Goal: Task Accomplishment & Management: Manage account settings

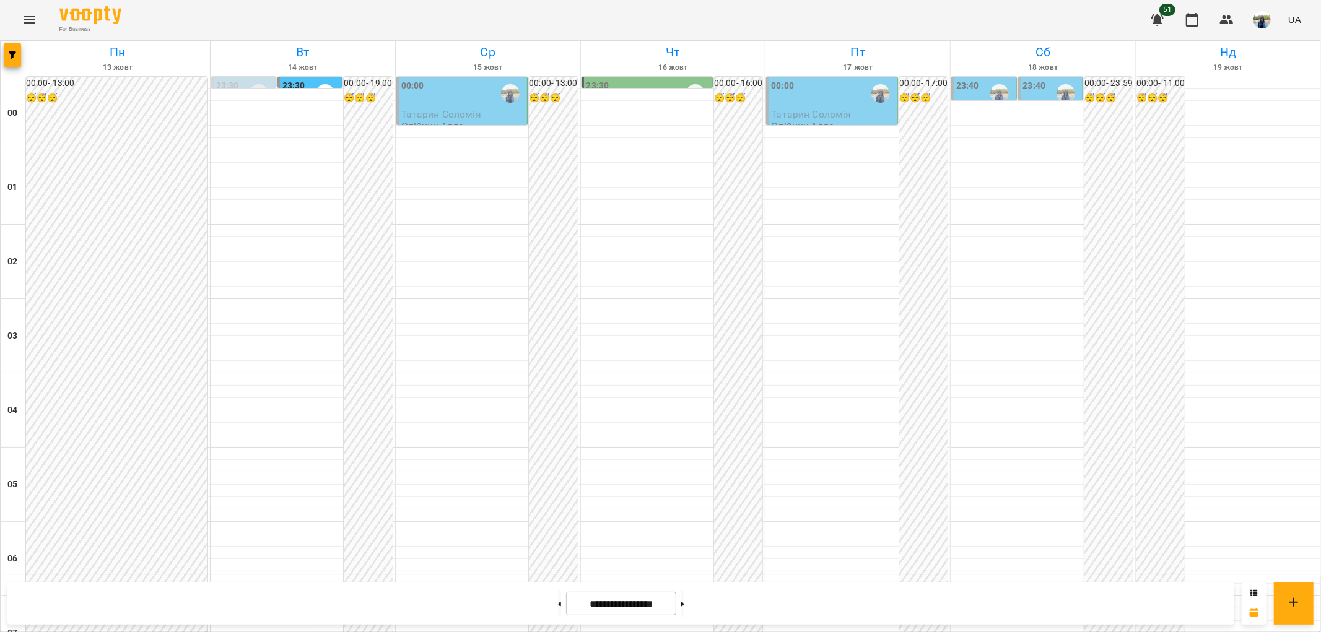
scroll to position [1032, 0]
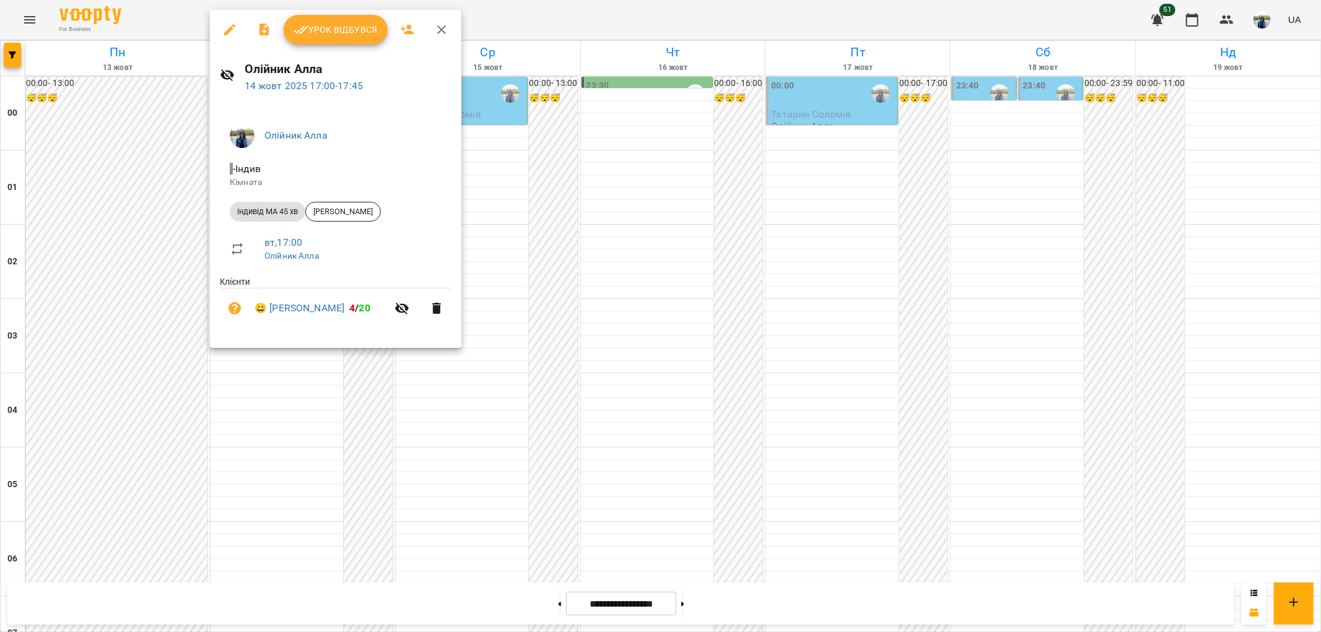
click at [331, 25] on span "Урок відбувся" at bounding box center [336, 29] width 84 height 15
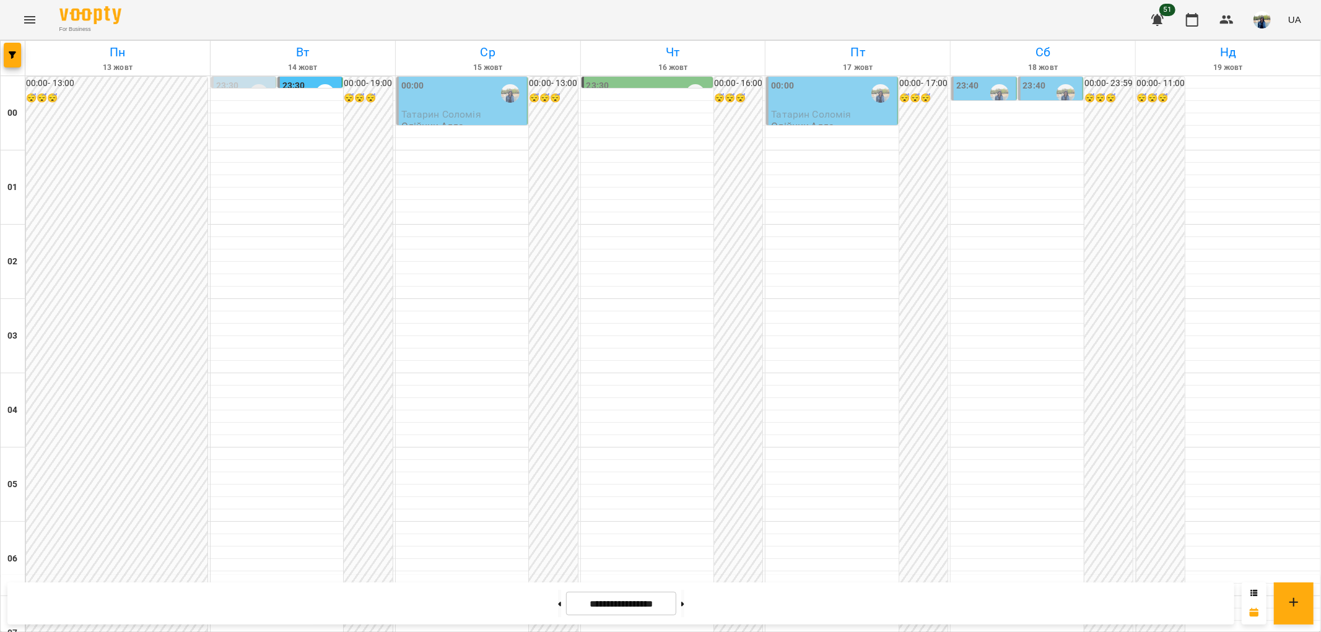
scroll to position [1283, 0]
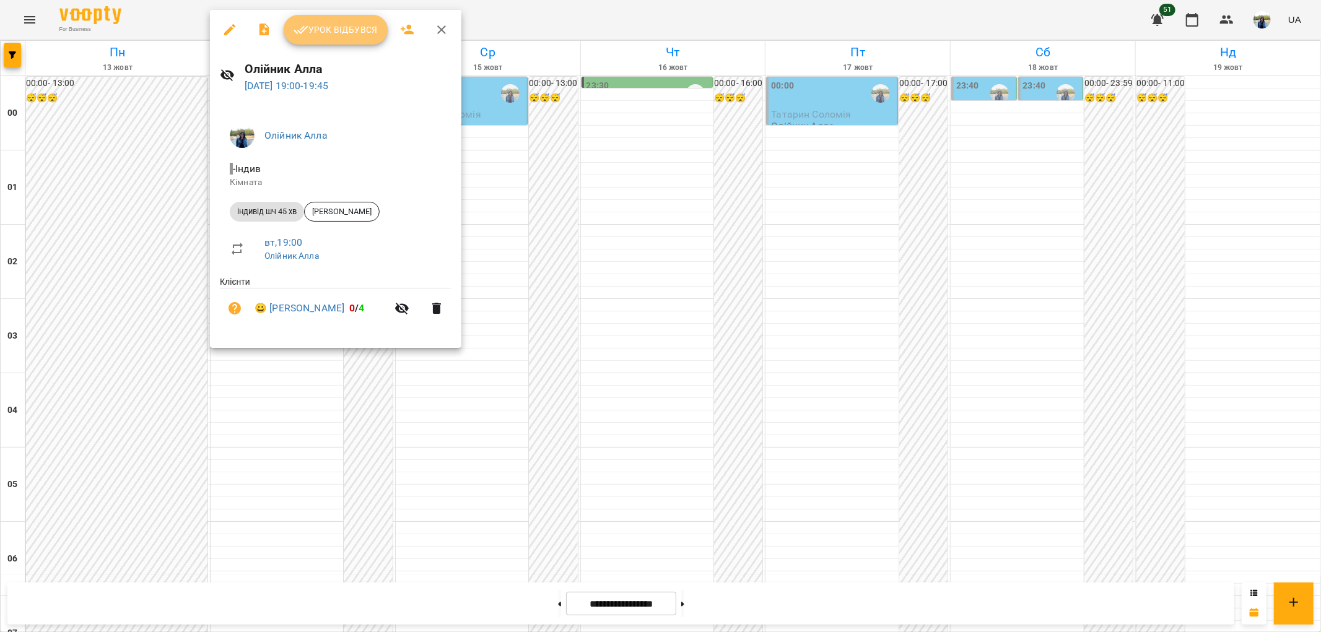
click at [349, 26] on span "Урок відбувся" at bounding box center [336, 29] width 84 height 15
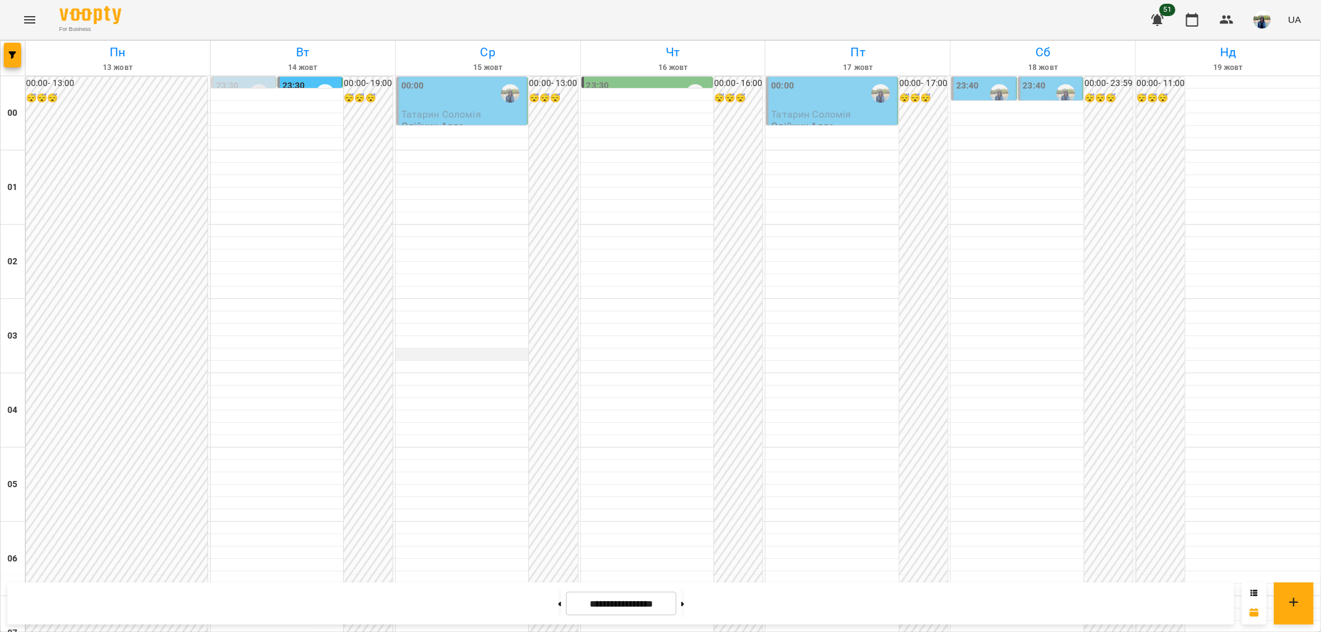
scroll to position [1283, 0]
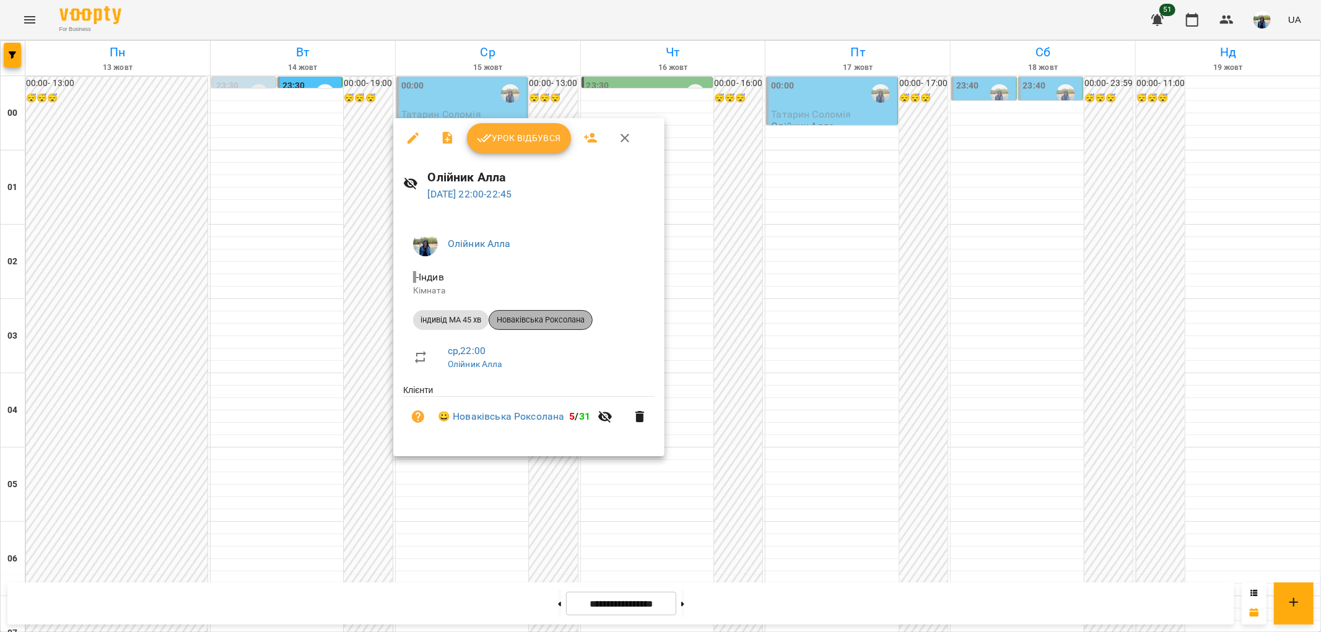
click at [553, 320] on span "Новаківська Роксолана" at bounding box center [540, 320] width 103 height 11
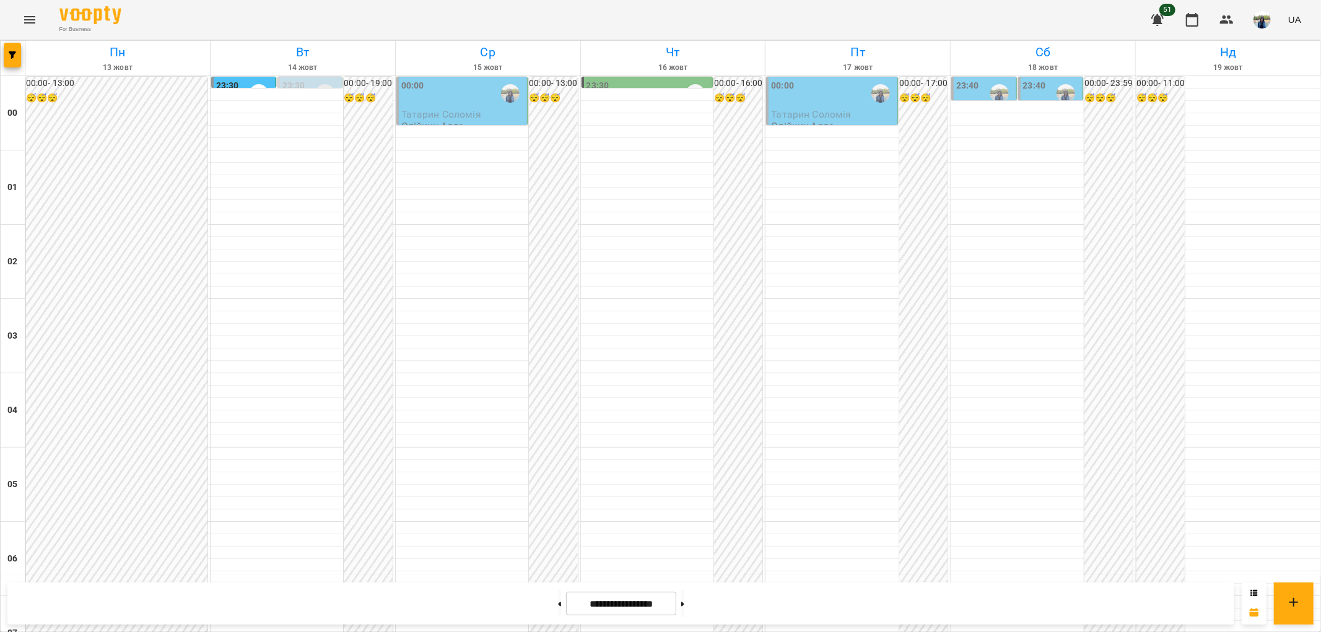
scroll to position [1283, 0]
